Goal: Task Accomplishment & Management: Manage account settings

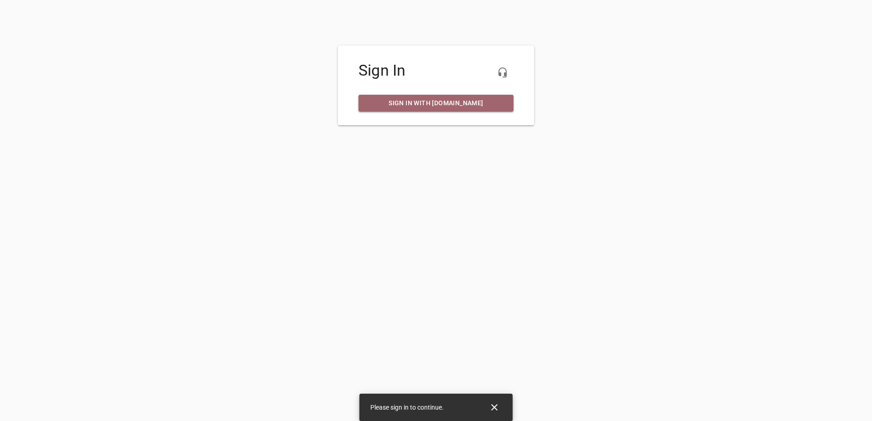
click at [431, 104] on span "Sign in with [DOMAIN_NAME]" at bounding box center [436, 103] width 140 height 11
click at [427, 100] on span "Sign in with [DOMAIN_NAME]" at bounding box center [436, 103] width 140 height 11
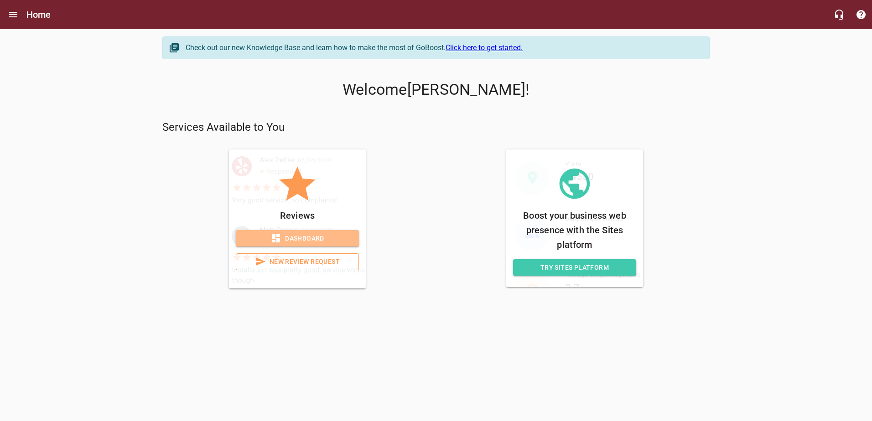
click at [302, 234] on span "Dashboard" at bounding box center [297, 238] width 109 height 11
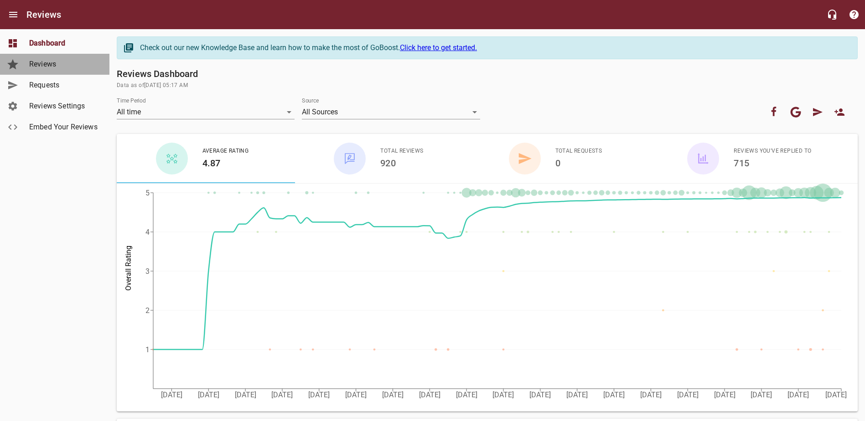
click at [45, 59] on span "Reviews" at bounding box center [63, 64] width 69 height 11
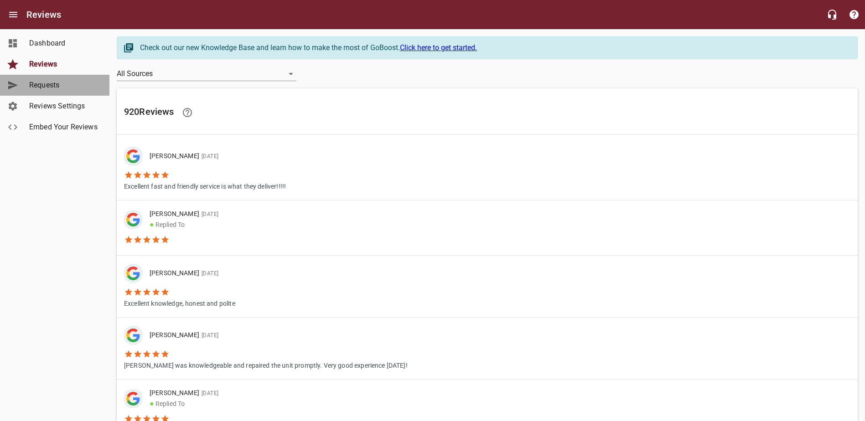
click at [43, 80] on span "Requests" at bounding box center [63, 85] width 69 height 11
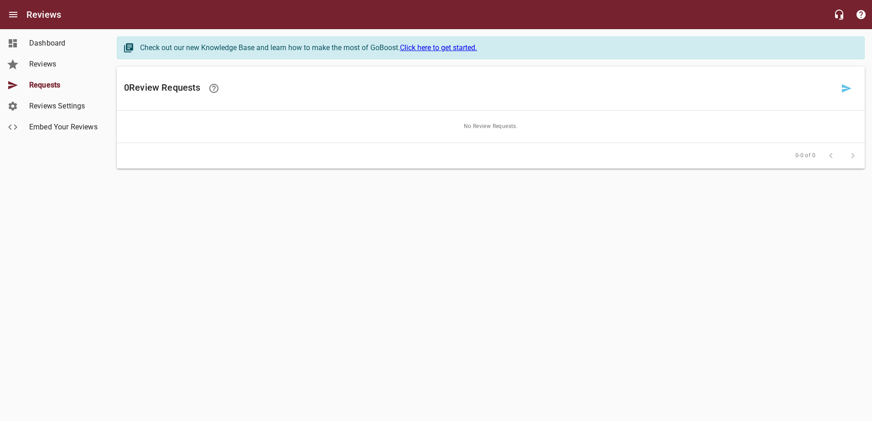
click at [44, 104] on span "Reviews Settings" at bounding box center [63, 106] width 69 height 11
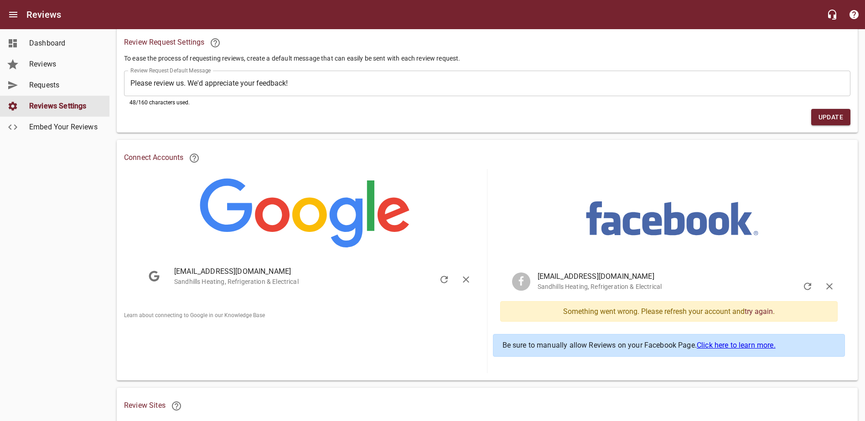
scroll to position [91, 0]
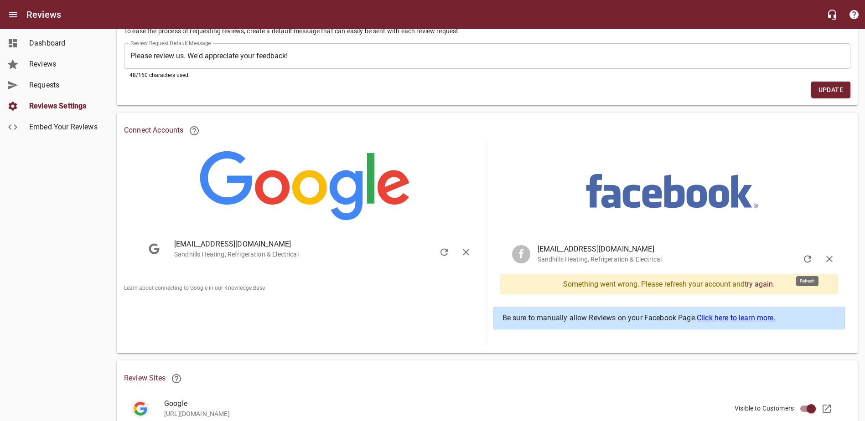
click at [806, 257] on icon "button" at bounding box center [807, 259] width 11 height 11
click at [810, 257] on icon "button" at bounding box center [807, 258] width 7 height 7
click at [830, 260] on icon "button" at bounding box center [829, 259] width 11 height 11
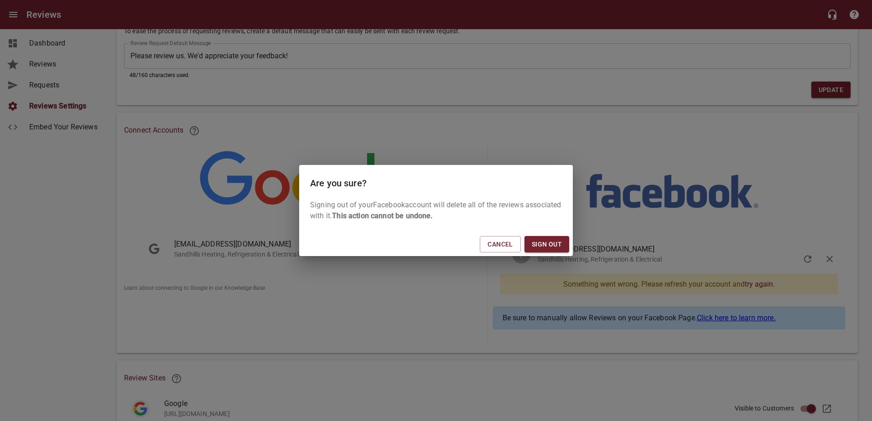
click at [553, 241] on span "Sign Out" at bounding box center [547, 244] width 30 height 11
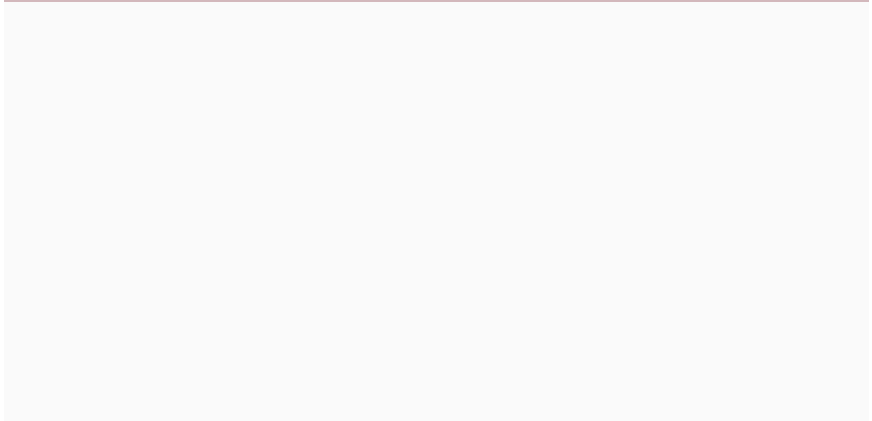
scroll to position [0, 0]
